Goal: Check status: Check status

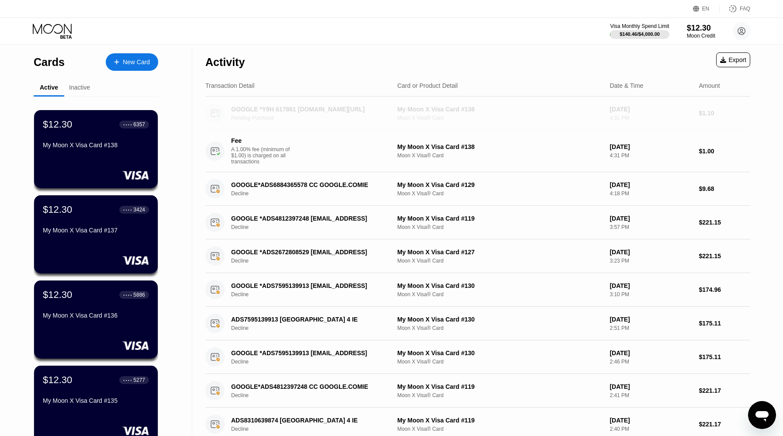
click at [289, 109] on div "GOOGLE *Y9H 617861 [DOMAIN_NAME][URL]" at bounding box center [308, 109] width 155 height 7
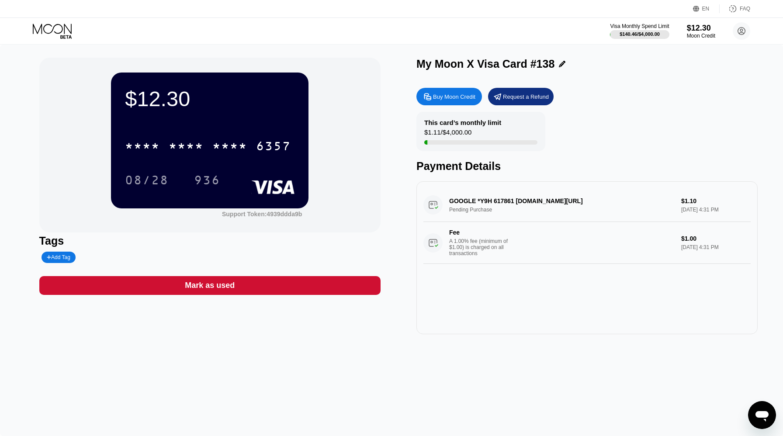
click at [56, 26] on icon at bounding box center [53, 31] width 41 height 15
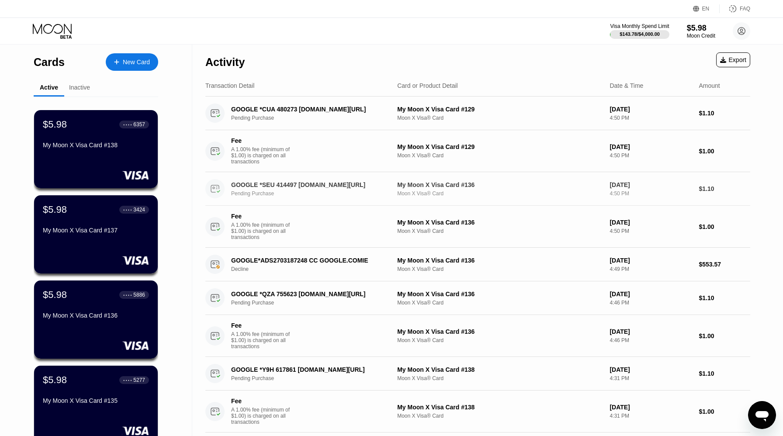
click at [256, 190] on div "GOOGLE *SEU 414497 g.co/helppay#GB Pending Purchase" at bounding box center [314, 188] width 167 height 15
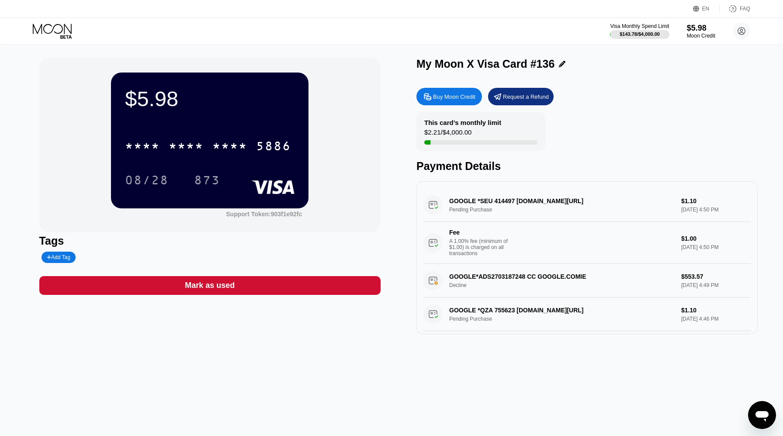
click at [29, 28] on div "Visa Monthly Spend Limit $143.78 / $4,000.00 $5.98 Moon Credit aidaho@holdfin.f…" at bounding box center [391, 31] width 783 height 26
click at [59, 29] on icon at bounding box center [53, 31] width 41 height 15
click at [51, 37] on icon at bounding box center [53, 31] width 41 height 15
